Goal: Task Accomplishment & Management: Use online tool/utility

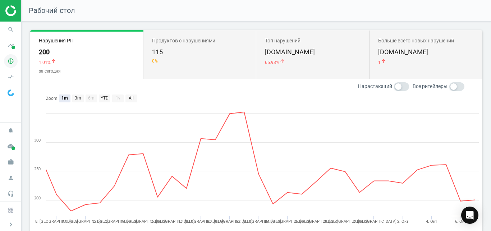
click at [9, 64] on icon "pie_chart_outlined" at bounding box center [11, 61] width 14 height 14
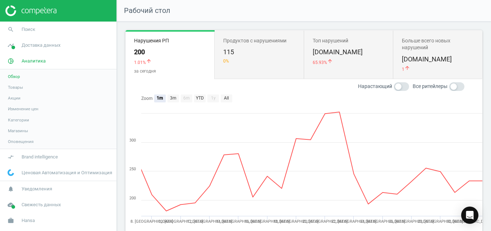
click at [18, 90] on span "Товары" at bounding box center [15, 88] width 15 height 6
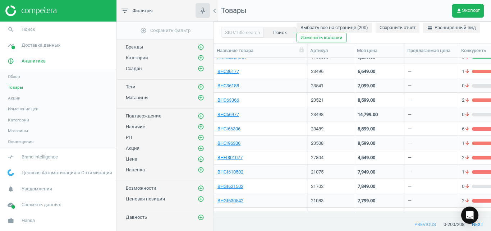
scroll to position [124, 0]
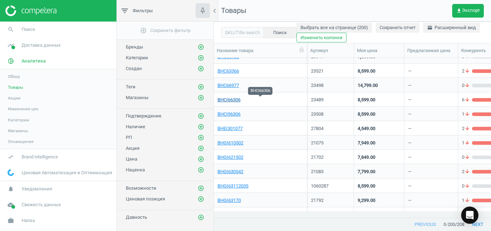
click at [235, 102] on link "BHCI66306" at bounding box center [229, 100] width 23 height 6
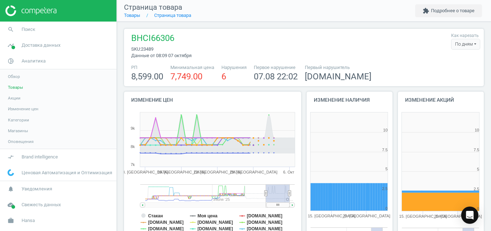
scroll to position [150, 91]
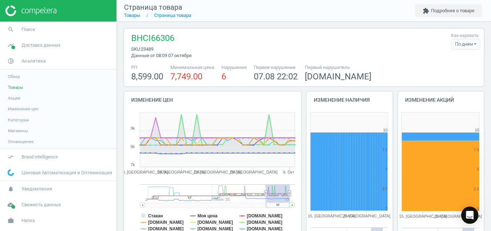
click at [462, 46] on div "По дням" at bounding box center [465, 44] width 29 height 11
click at [453, 63] on button "По часам" at bounding box center [457, 66] width 46 height 9
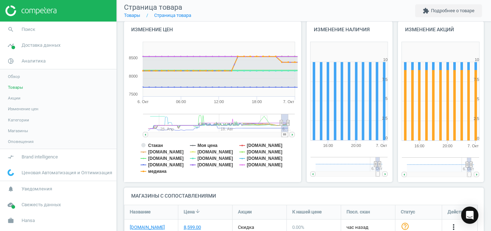
scroll to position [78, 0]
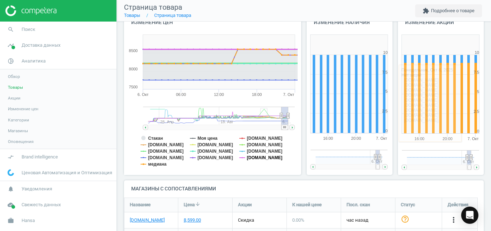
click at [256, 158] on tspan "[DOMAIN_NAME]" at bounding box center [265, 157] width 36 height 5
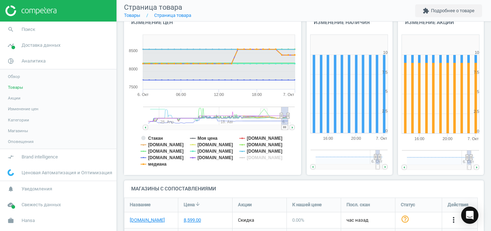
click at [246, 152] on rect at bounding box center [211, 103] width 174 height 144
click at [250, 152] on tspan "[DOMAIN_NAME]" at bounding box center [265, 151] width 36 height 5
click at [214, 153] on tspan "[DOMAIN_NAME]" at bounding box center [215, 151] width 36 height 5
click at [156, 157] on tspan "[DOMAIN_NAME]" at bounding box center [166, 157] width 36 height 5
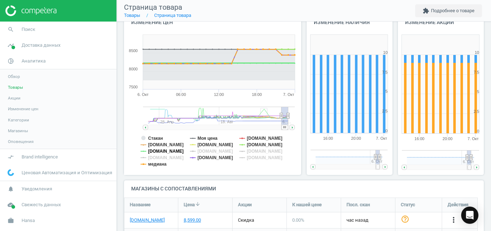
click at [157, 152] on tspan "[DOMAIN_NAME]" at bounding box center [166, 151] width 36 height 5
click at [157, 166] on tspan "медиана" at bounding box center [157, 164] width 18 height 5
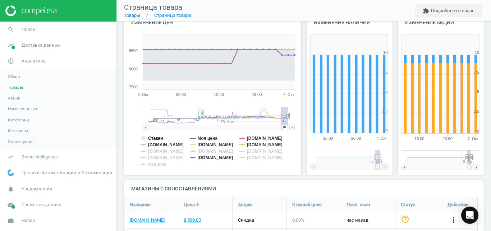
click at [156, 139] on tspan "Стакан" at bounding box center [155, 138] width 15 height 5
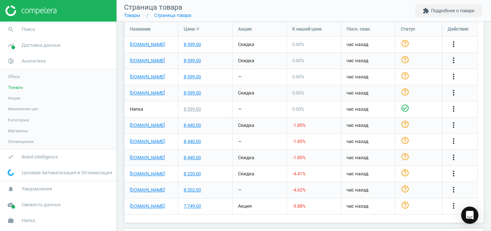
scroll to position [259, 0]
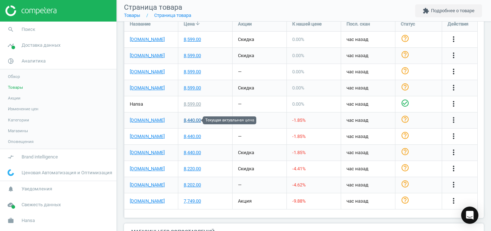
click at [195, 120] on div "8,440.00" at bounding box center [192, 120] width 17 height 6
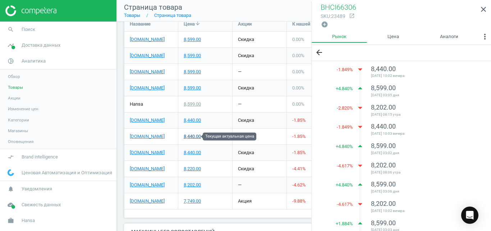
click at [193, 138] on div "8,440.00" at bounding box center [192, 136] width 17 height 6
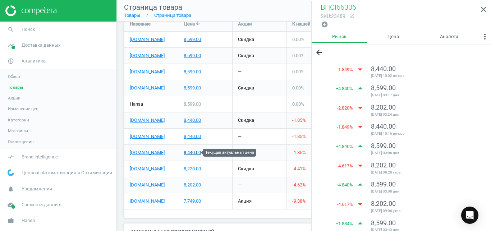
click at [194, 152] on div "8,440.00" at bounding box center [192, 153] width 17 height 6
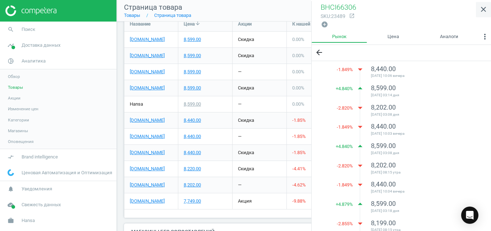
click at [481, 10] on icon "close" at bounding box center [483, 9] width 9 height 9
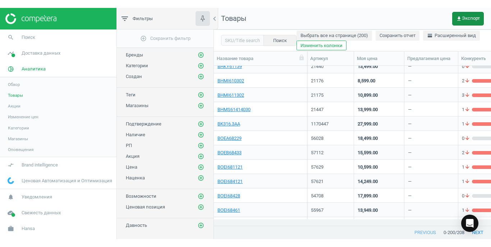
scroll to position [663, 0]
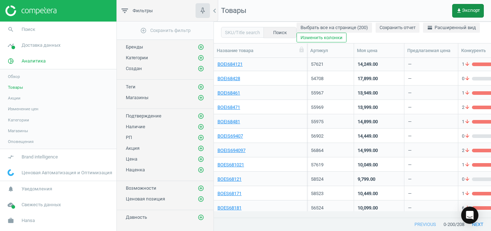
click at [463, 14] on button "get_app Экспорт" at bounding box center [468, 11] width 32 height 14
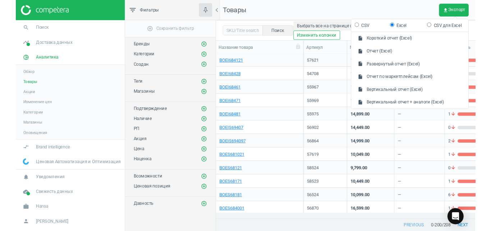
scroll to position [158, 0]
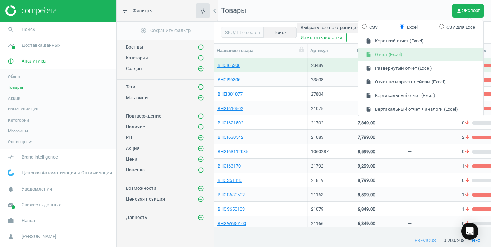
click at [395, 61] on button "insert_drive_file Отчет (Excel)" at bounding box center [421, 55] width 125 height 14
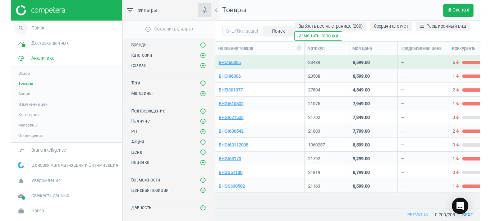
scroll to position [137, 271]
